Goal: Task Accomplishment & Management: Manage account settings

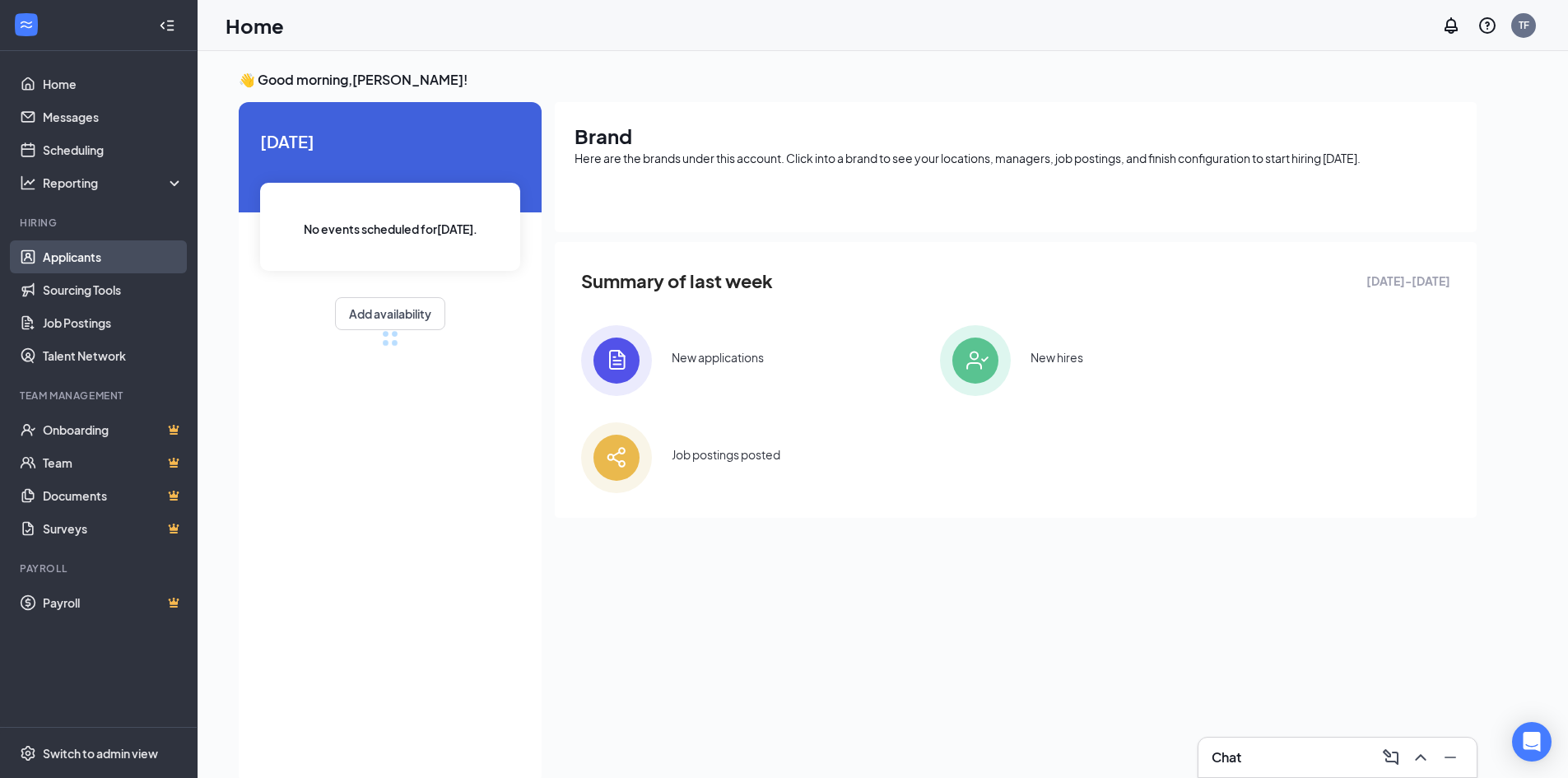
click at [146, 263] on link "Applicants" at bounding box center [113, 257] width 141 height 33
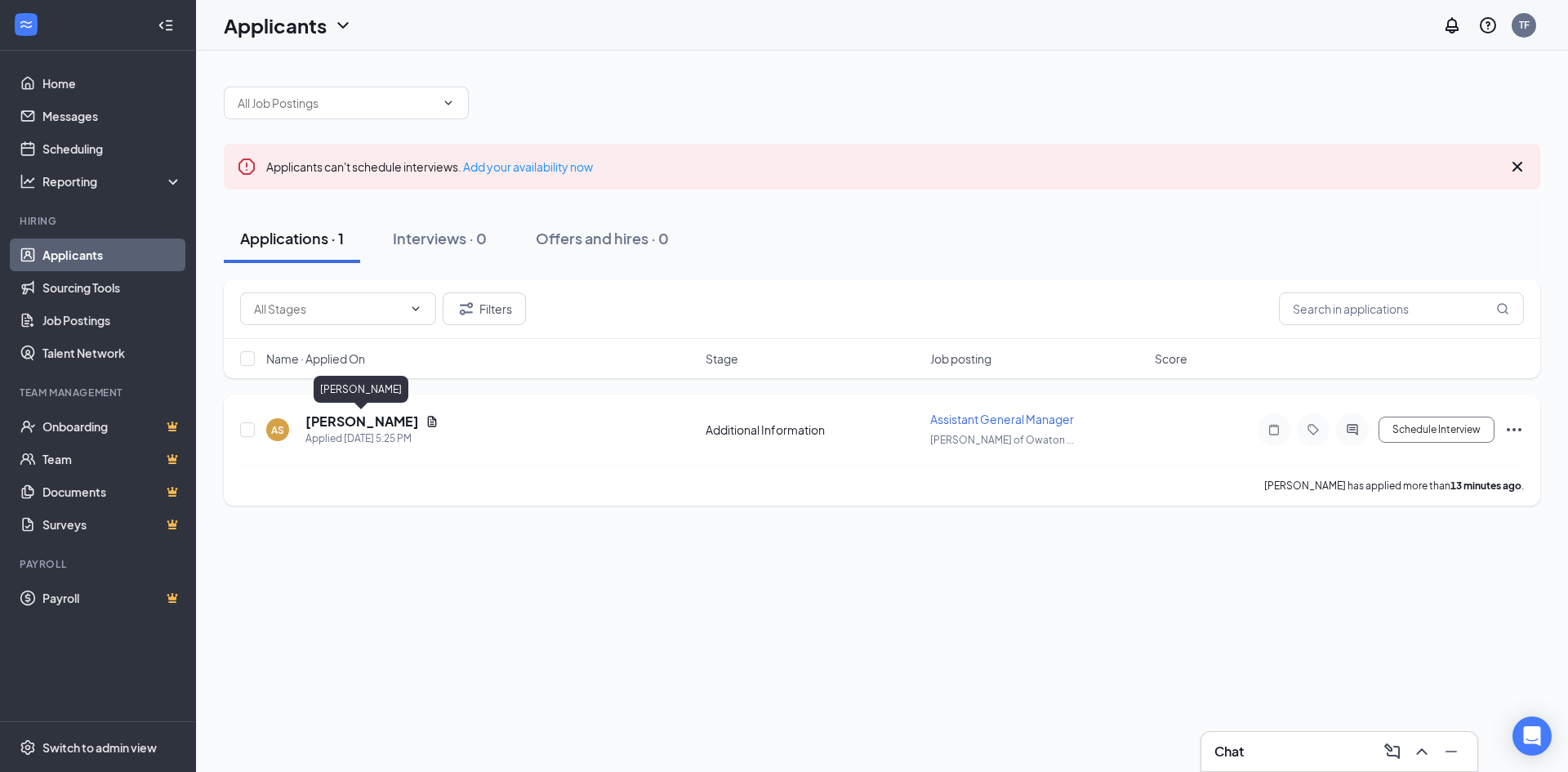
click at [394, 421] on h5 "[PERSON_NAME]" at bounding box center [362, 422] width 113 height 18
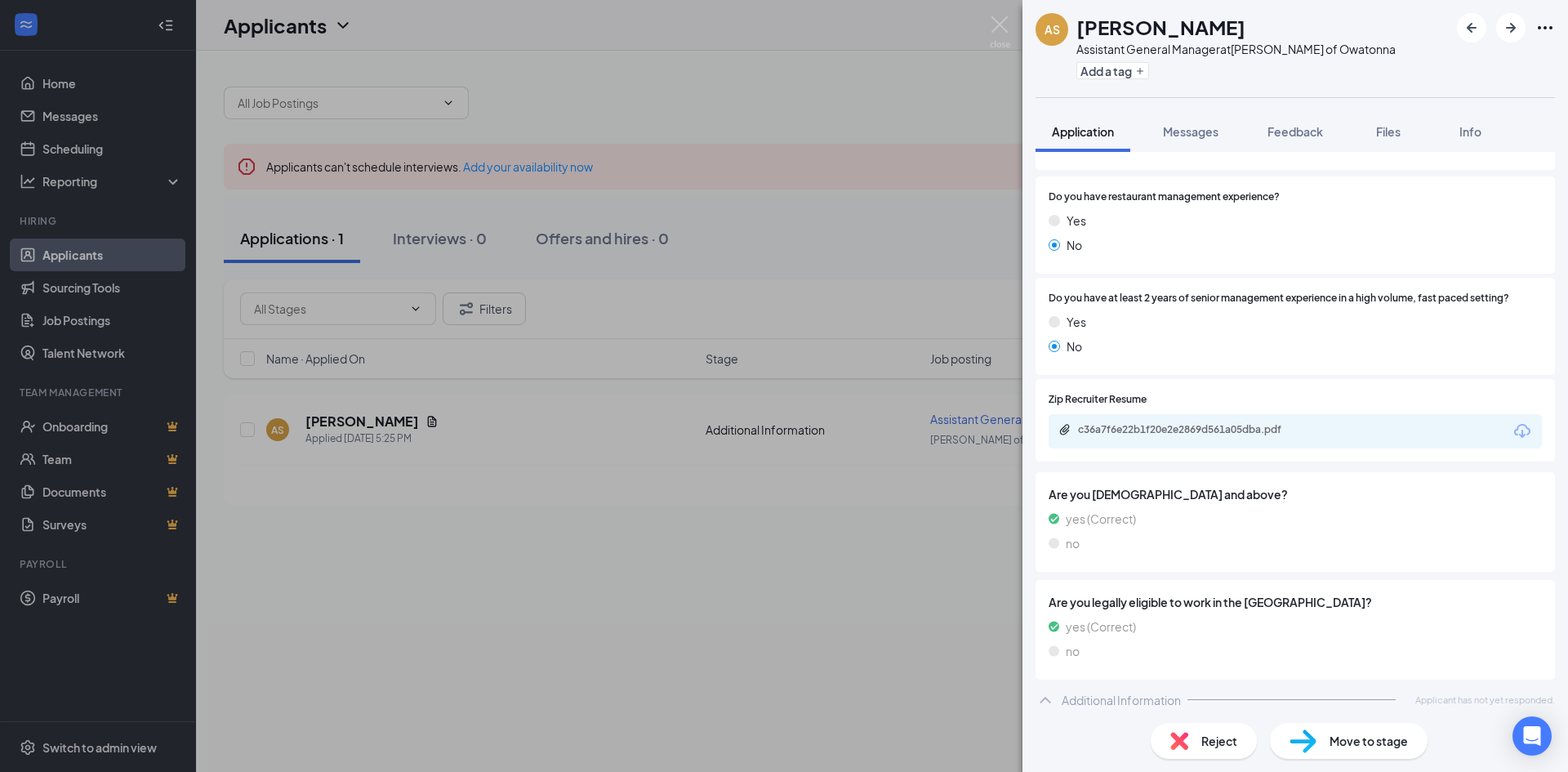
scroll to position [222, 0]
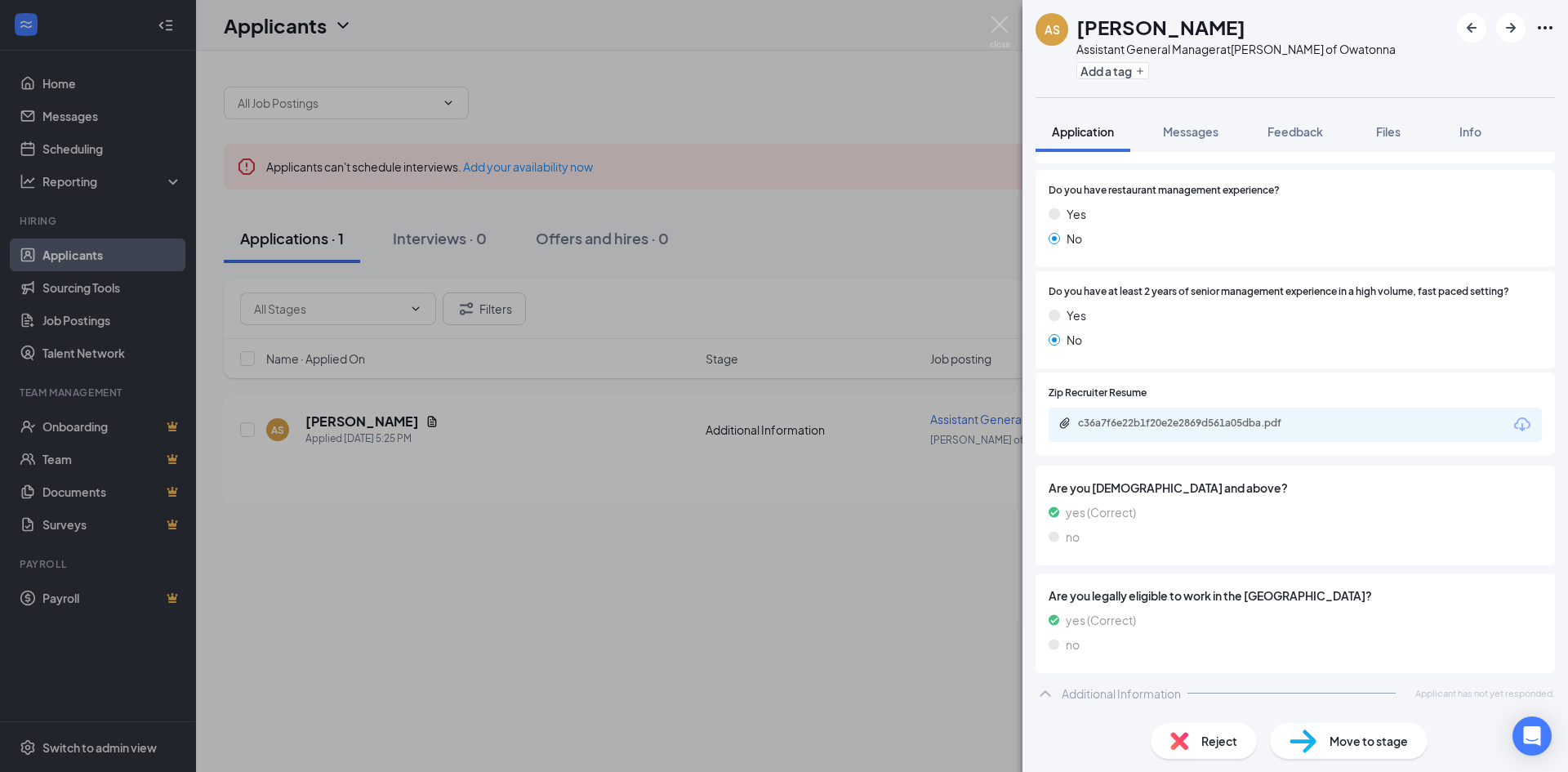
click at [335, 534] on div "AS [PERSON_NAME] Assistant General Manager at [PERSON_NAME] of Owatonna Add a t…" at bounding box center [784, 386] width 1568 height 772
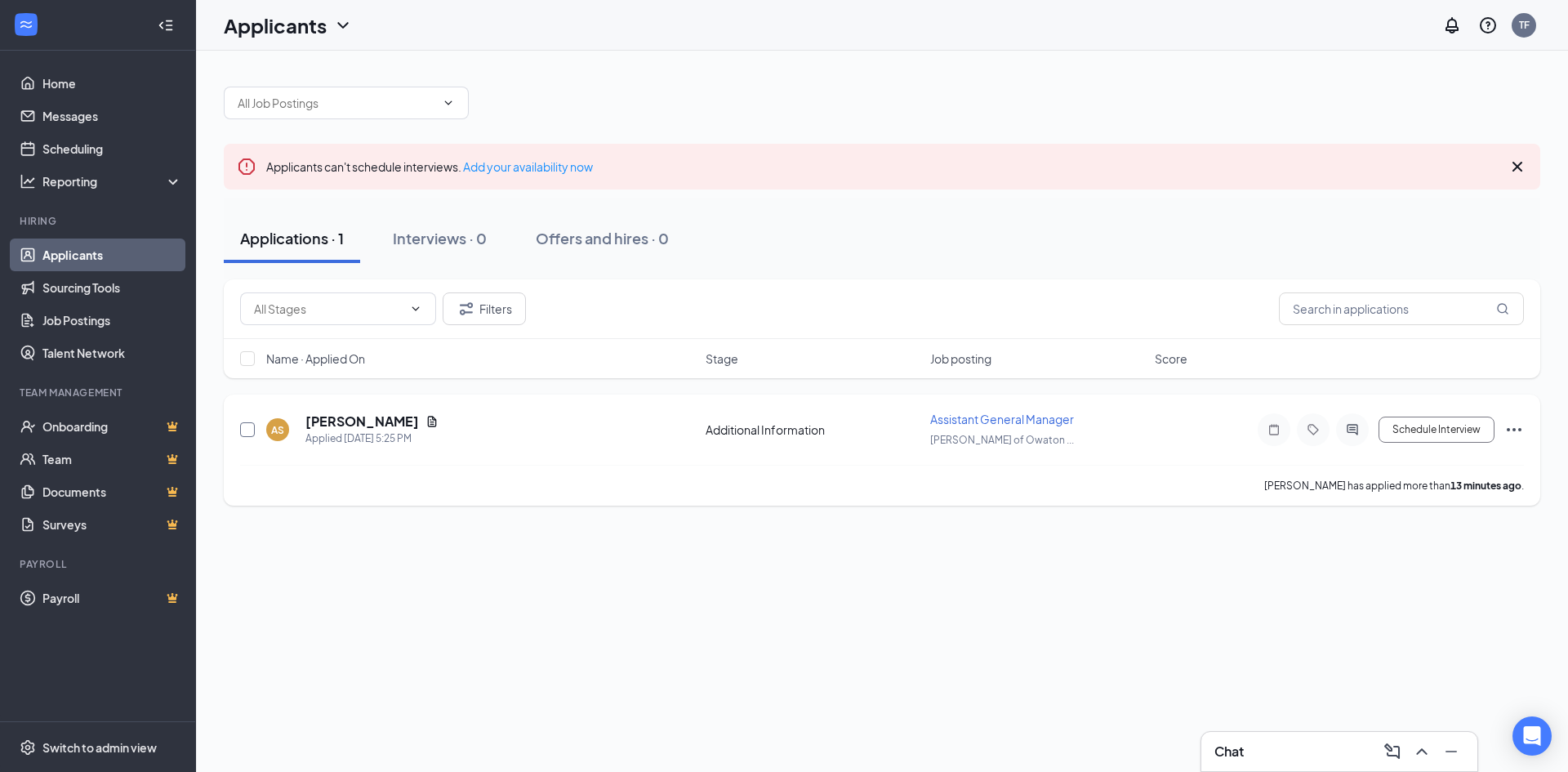
click at [253, 433] on input "checkbox" at bounding box center [247, 429] width 15 height 15
checkbox input "true"
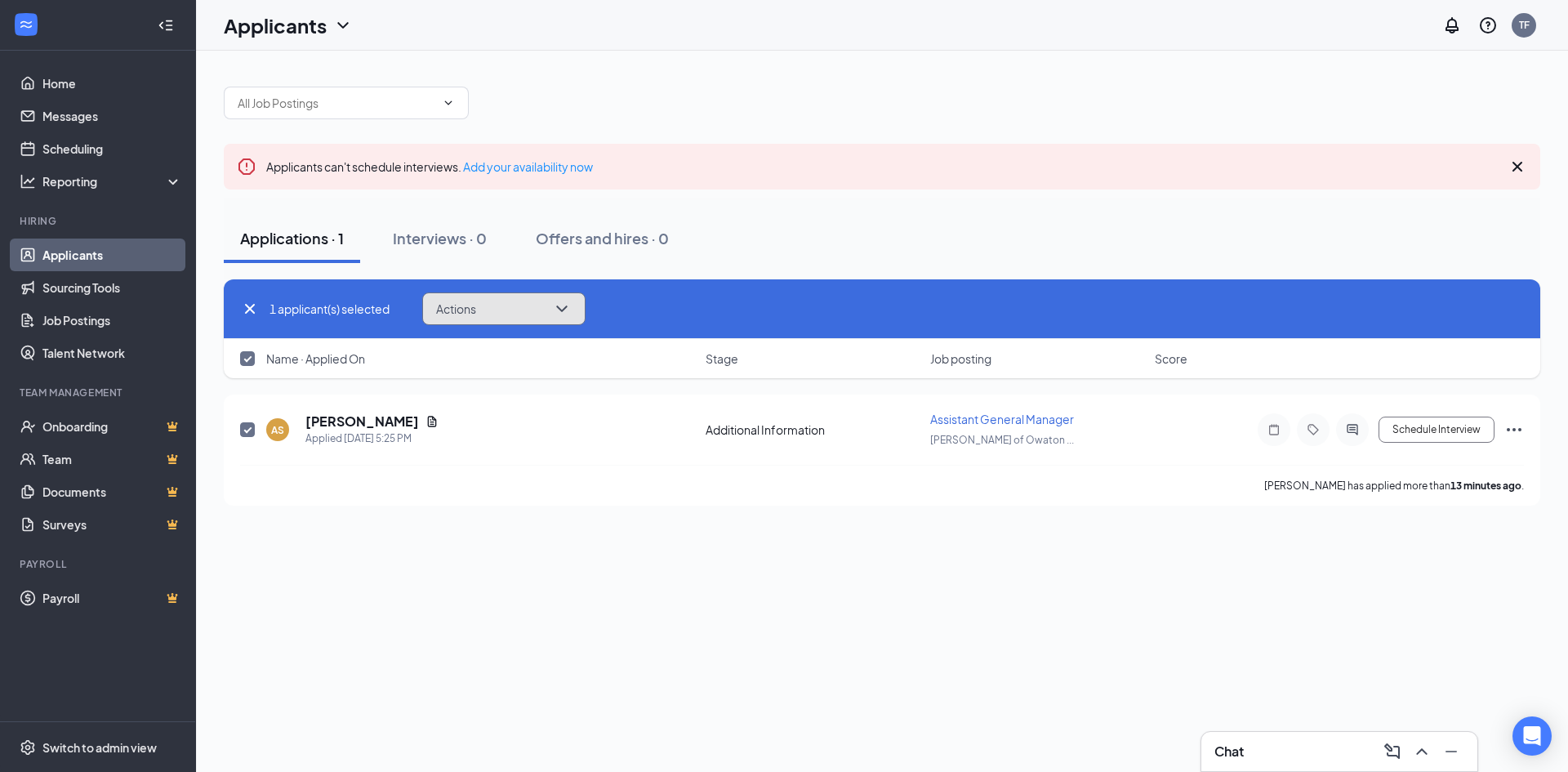
click at [529, 306] on button "Actions" at bounding box center [504, 308] width 164 height 33
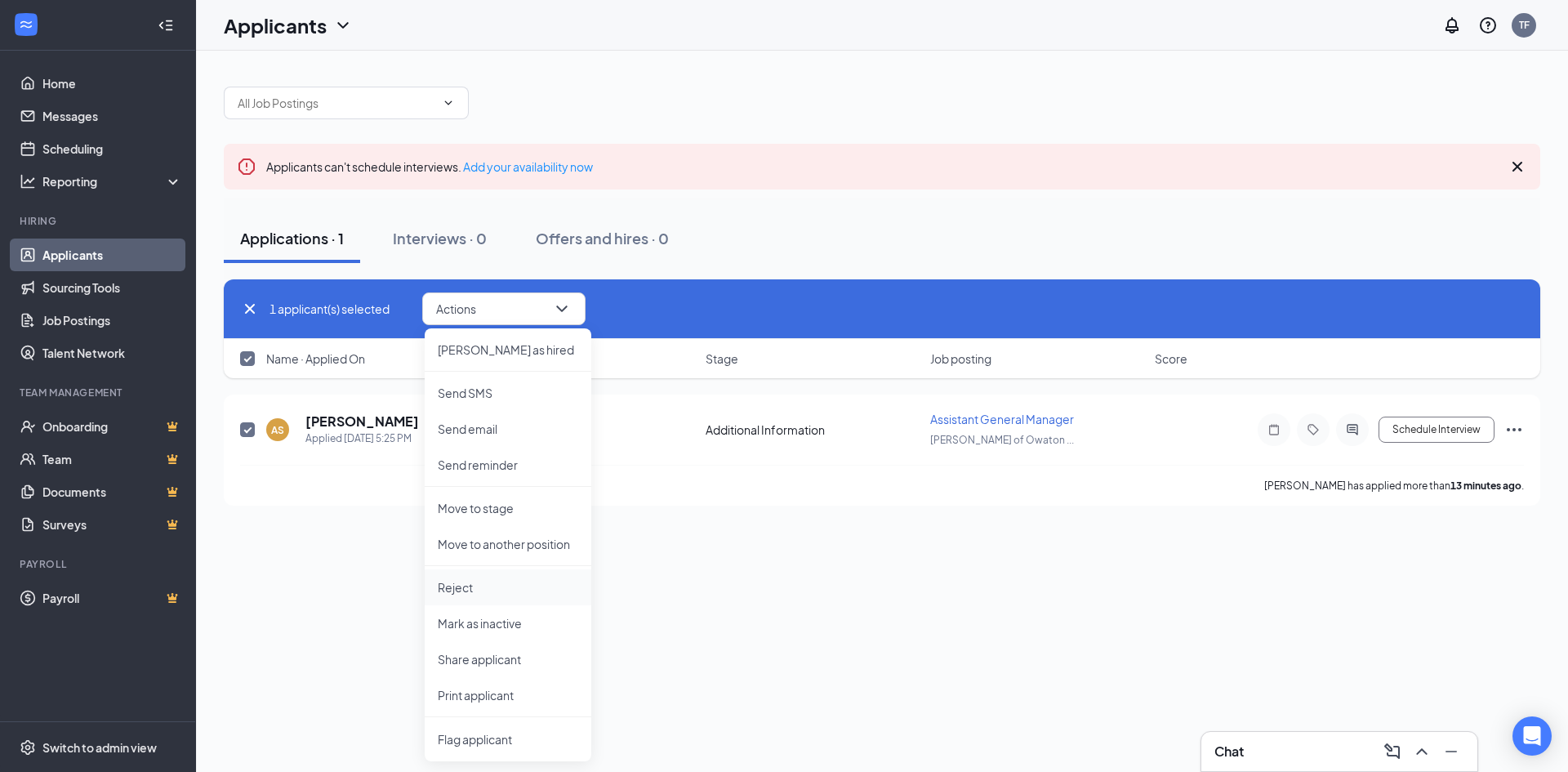
click at [543, 596] on li "Reject" at bounding box center [507, 587] width 167 height 36
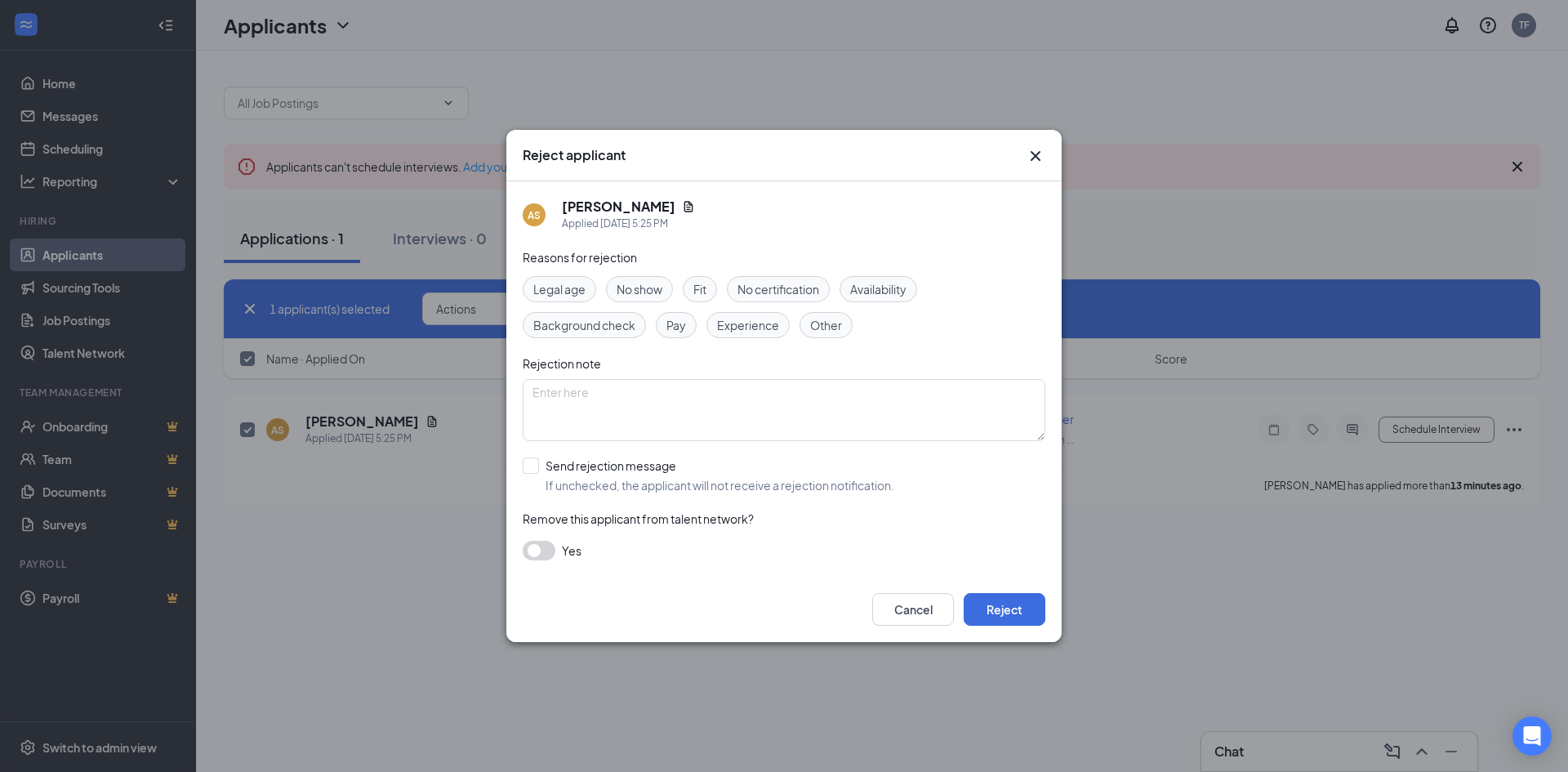
click at [894, 291] on span "Availability" at bounding box center [878, 289] width 56 height 18
click at [909, 416] on textarea at bounding box center [784, 410] width 523 height 62
paste textarea "n"
click at [828, 418] on textarea at bounding box center [784, 410] width 523 height 62
drag, startPoint x: 674, startPoint y: 398, endPoint x: 503, endPoint y: 395, distance: 171.0
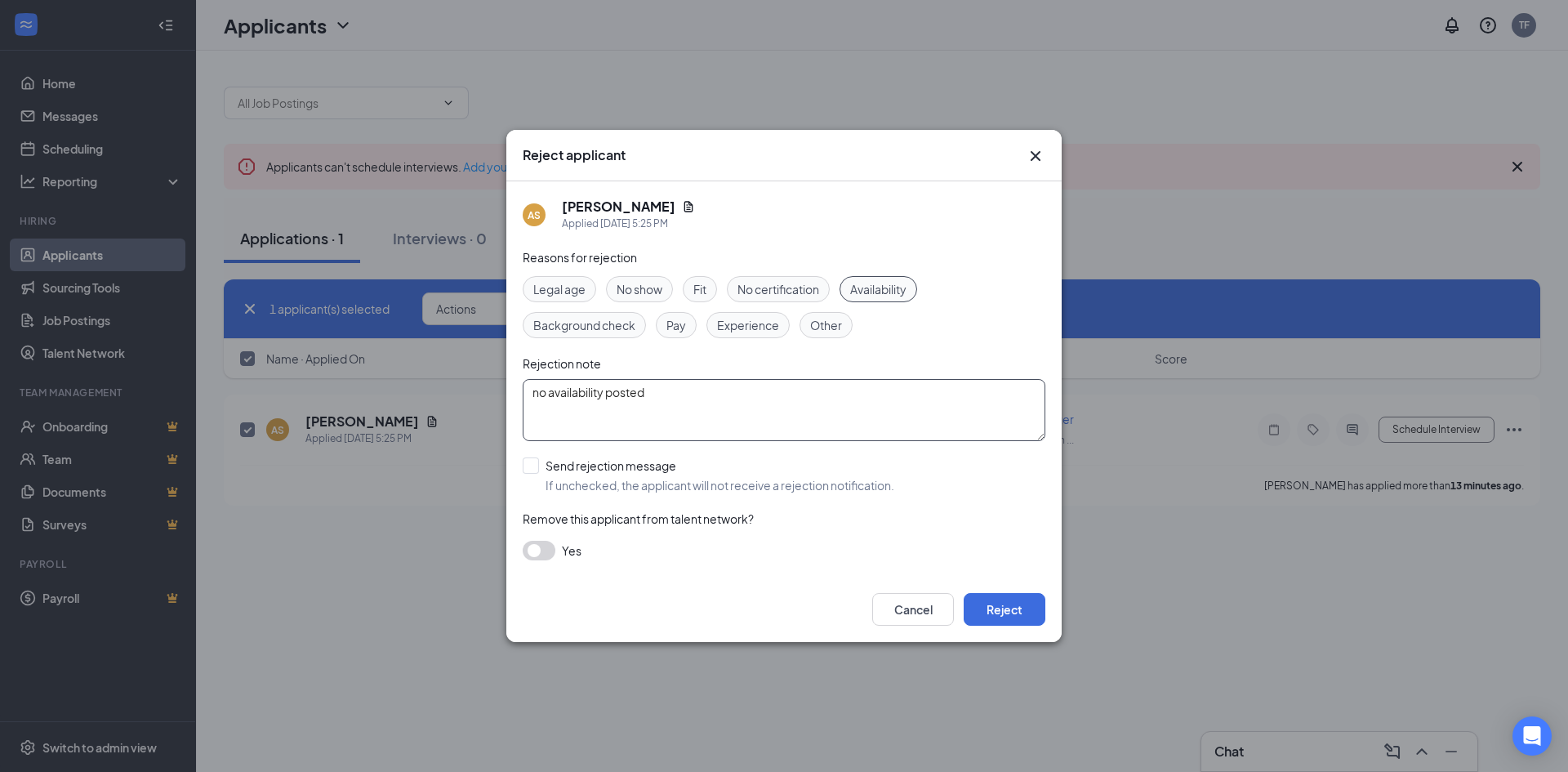
click at [503, 395] on div "Reject applicant AS [PERSON_NAME] Applied [DATE] 5:25 PM Reasons for rejection …" at bounding box center [784, 386] width 1568 height 772
type textarea "no availability posted"
click at [537, 457] on div "Reasons for rejection Legal age No show Fit No certification Availability Backg…" at bounding box center [784, 413] width 523 height 329
click at [533, 460] on input "Send rejection message If unchecked, the applicant will not receive a rejection…" at bounding box center [709, 476] width 372 height 36
checkbox input "true"
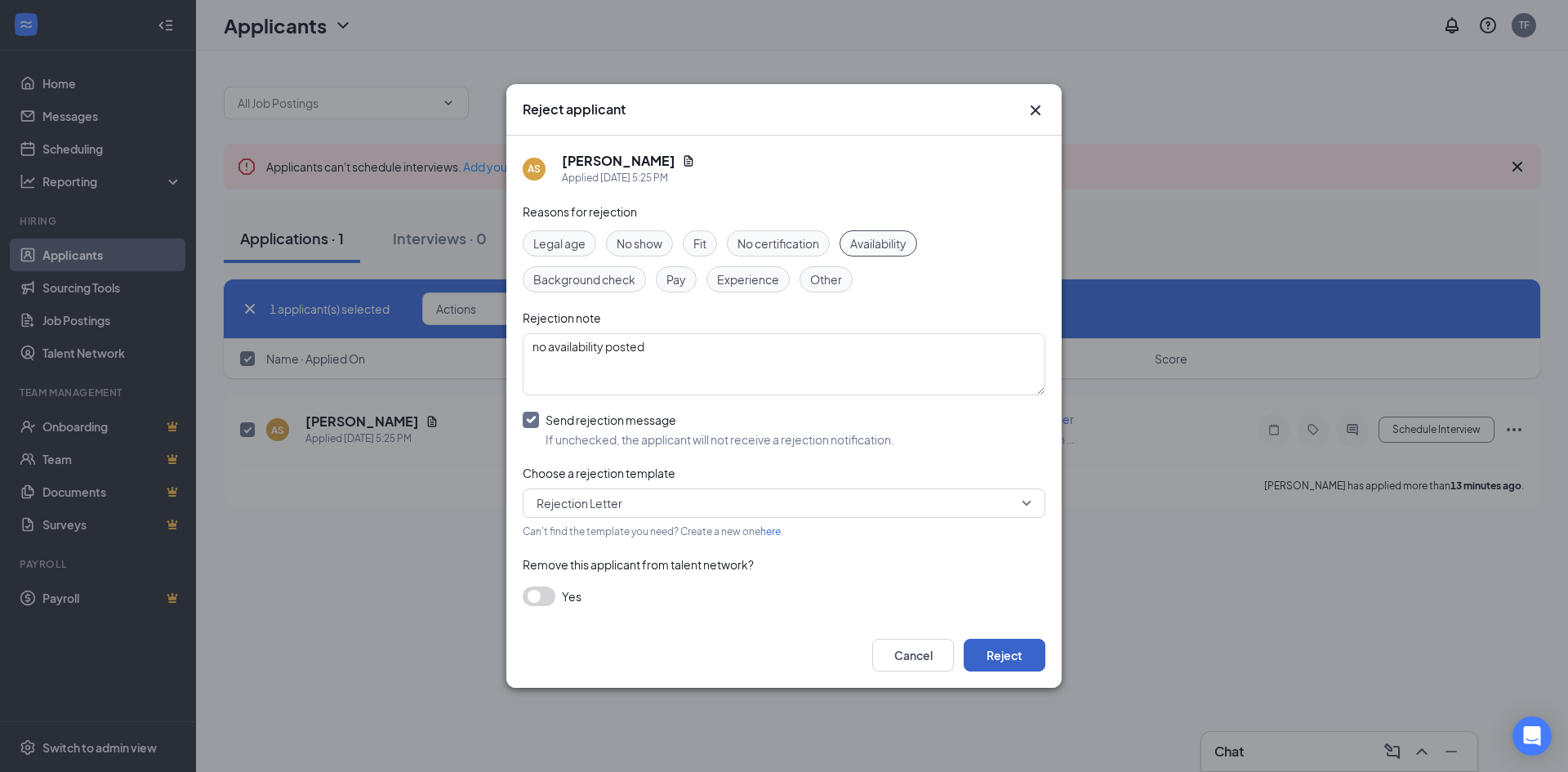
click at [1007, 652] on button "Reject" at bounding box center [1005, 655] width 82 height 33
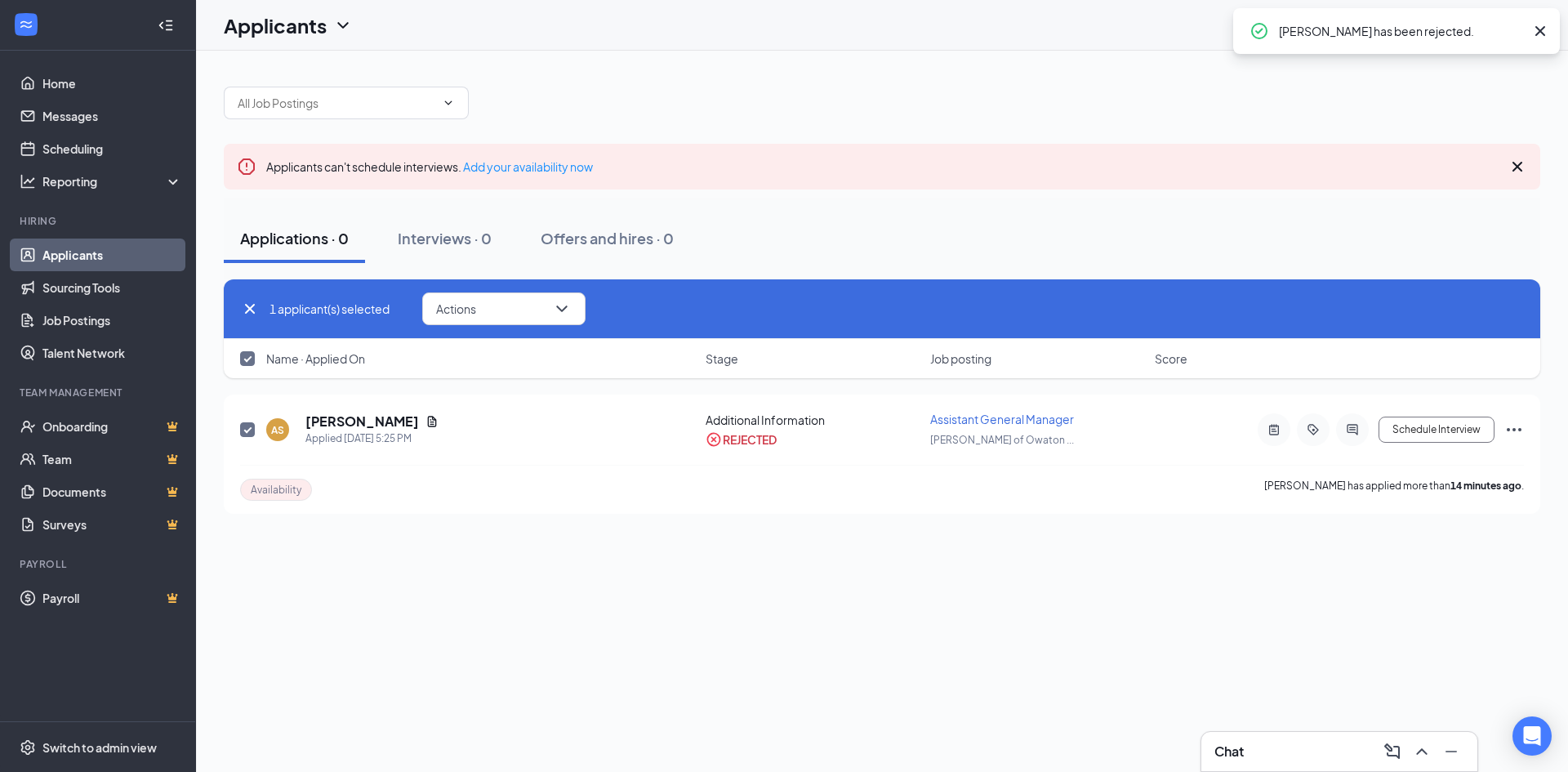
click at [382, 534] on div "Applicants can't schedule interviews. Add your availability now Applications · …" at bounding box center [882, 411] width 1373 height 722
click at [457, 237] on div "Interviews · 0" at bounding box center [444, 238] width 94 height 21
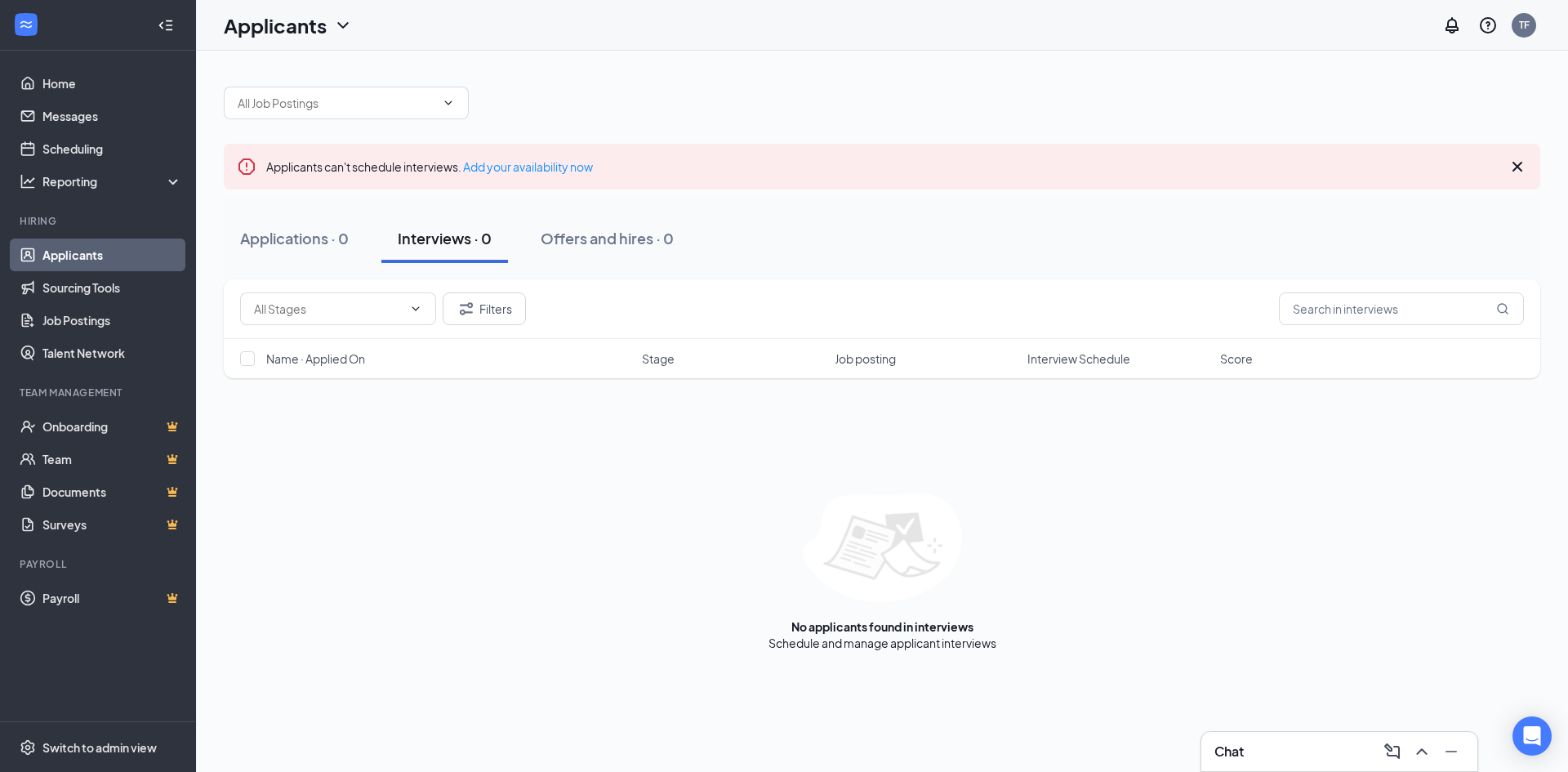
click at [155, 240] on link "Applicants" at bounding box center [112, 255] width 140 height 33
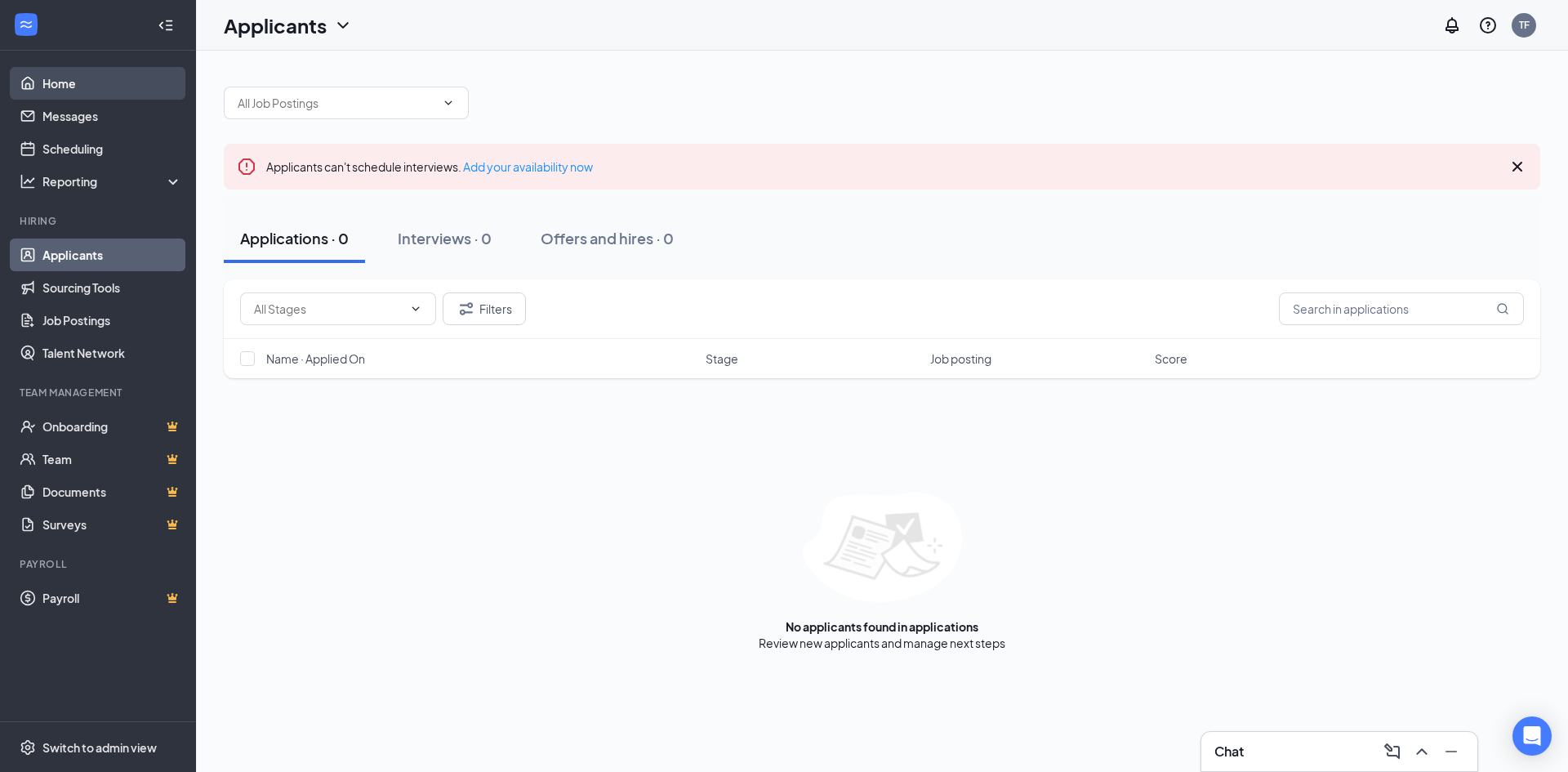
click at [112, 98] on link "Home" at bounding box center [112, 83] width 140 height 33
